Goal: Navigation & Orientation: Find specific page/section

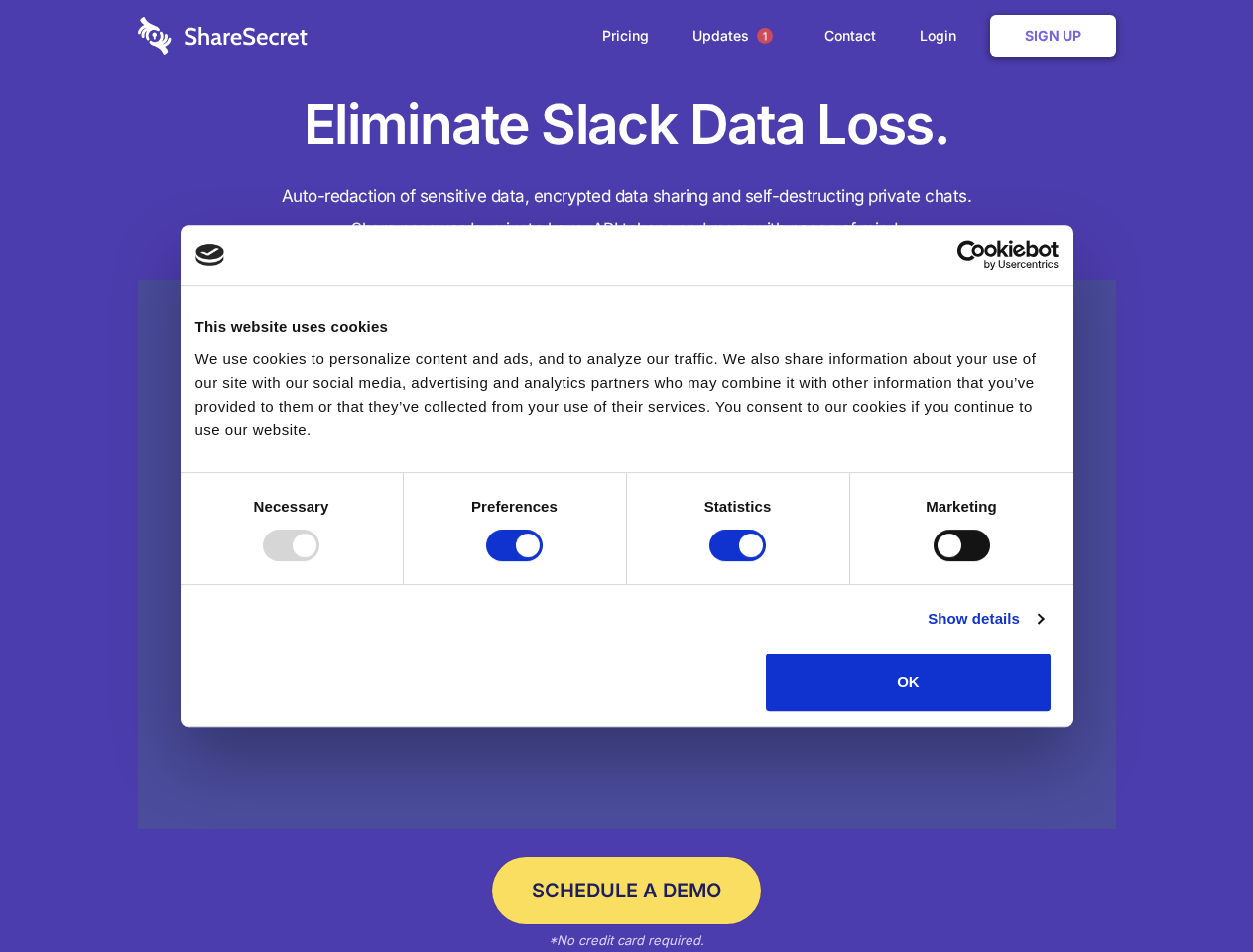
click at [319, 561] on div at bounding box center [291, 546] width 57 height 32
click at [543, 561] on input "Preferences" at bounding box center [514, 546] width 57 height 32
checkbox input "false"
click at [740, 561] on input "Statistics" at bounding box center [737, 546] width 57 height 32
checkbox input "false"
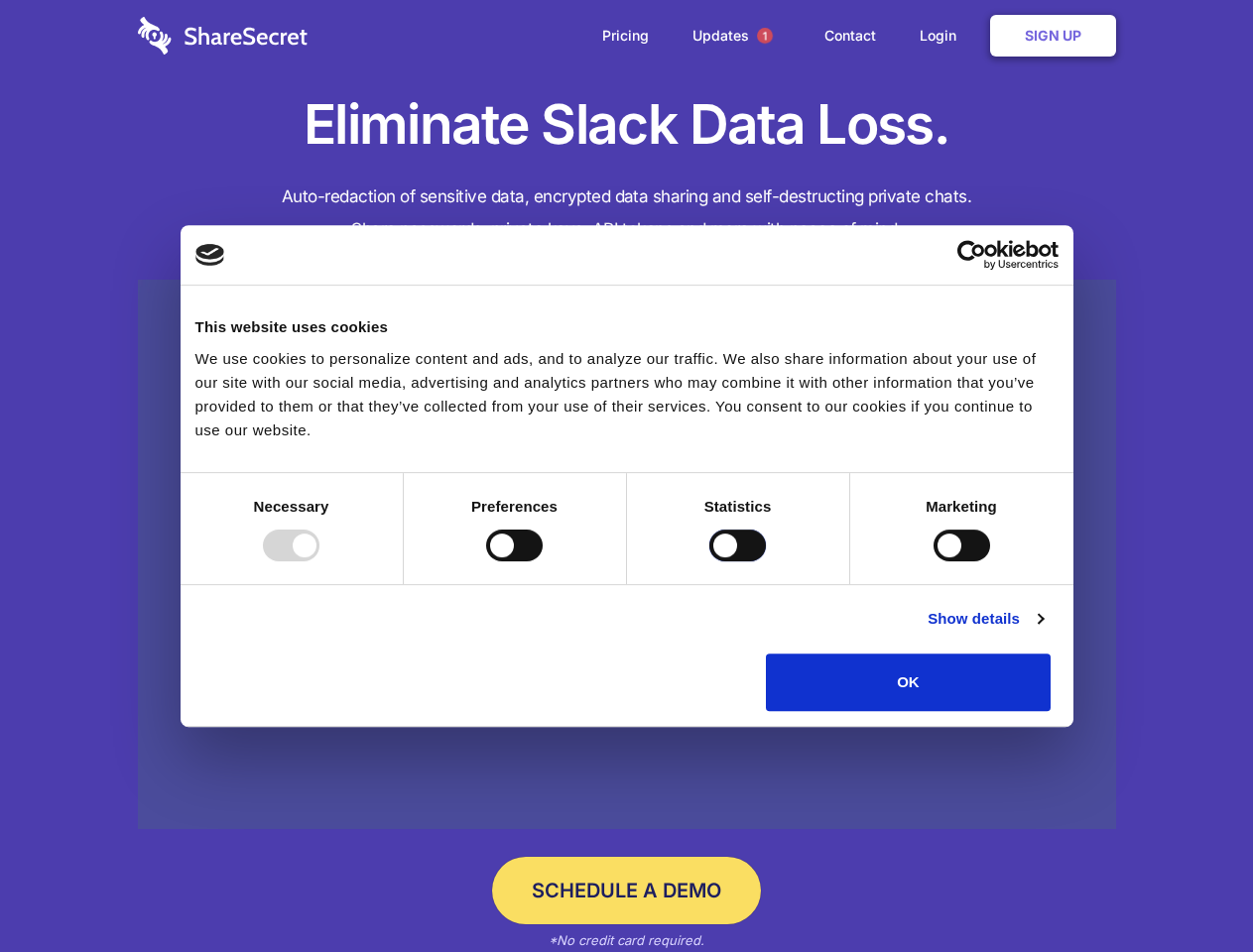
checkbox input "false"
click at [933, 561] on input "Marketing" at bounding box center [961, 546] width 57 height 32
checkbox input "true"
click at [1042, 631] on link "Show details" at bounding box center [984, 619] width 115 height 24
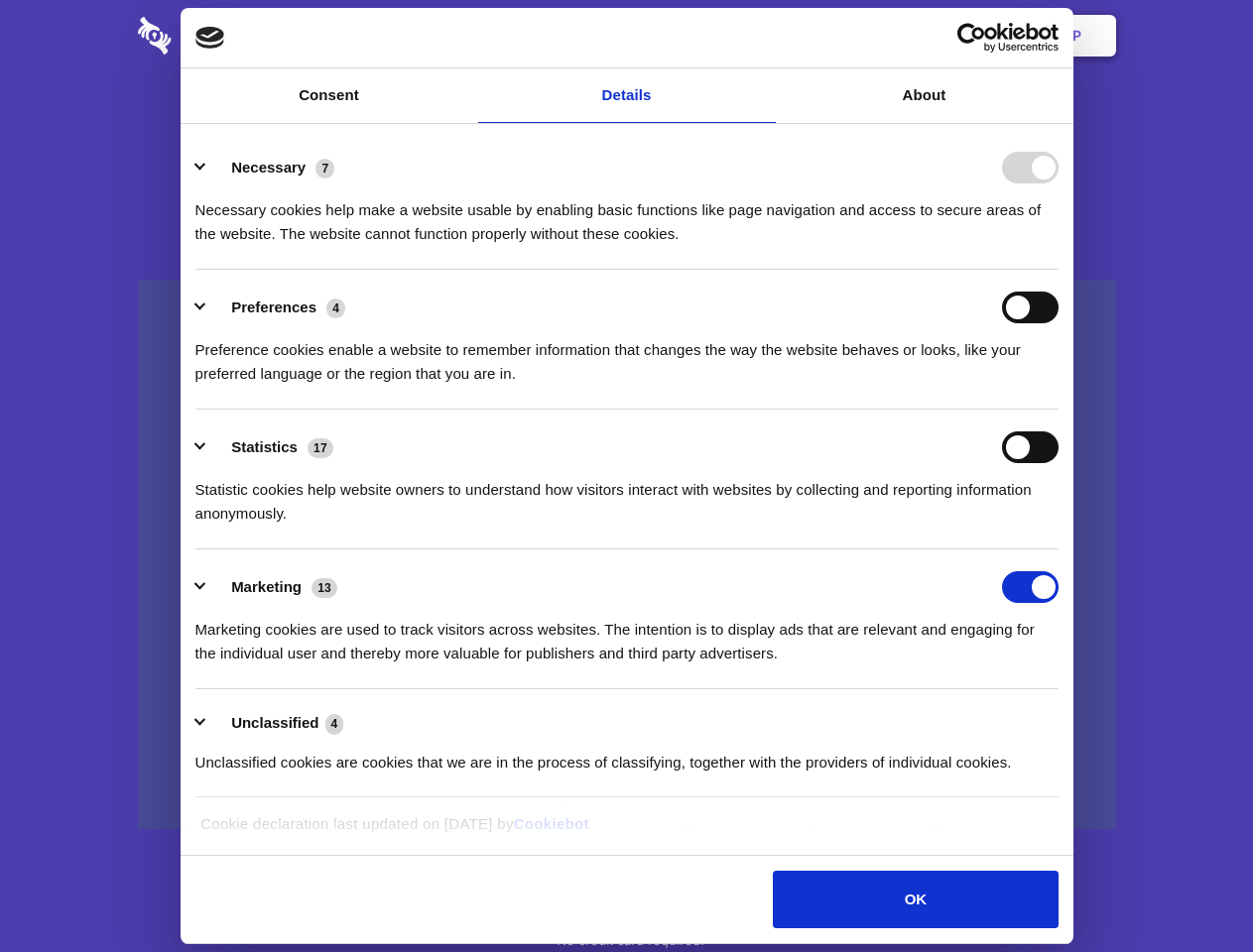
click at [1067, 718] on ul "Necessary 7 Necessary cookies help make a website usable by enabling basic func…" at bounding box center [626, 464] width 882 height 668
click at [764, 36] on span "1" at bounding box center [765, 36] width 16 height 16
